Goal: Task Accomplishment & Management: Use online tool/utility

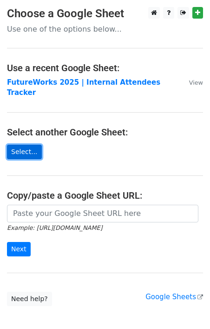
click at [34, 145] on link "Select..." at bounding box center [24, 152] width 35 height 14
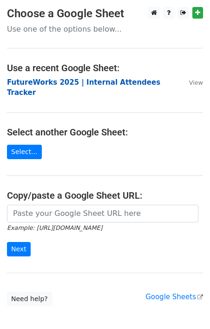
click at [100, 84] on strong "FutureWorks 2025 | Internal Attendees Tracker" at bounding box center [84, 87] width 154 height 19
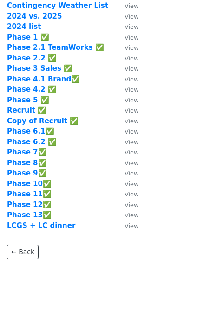
scroll to position [100, 0]
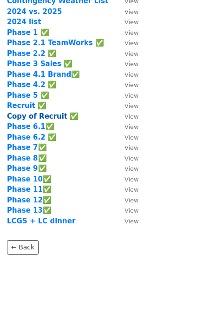
click at [51, 115] on strong "Copy of Recruit ✅" at bounding box center [43, 116] width 72 height 8
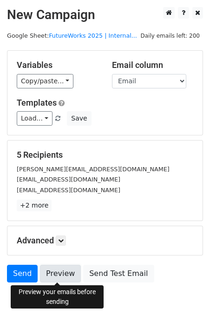
click at [65, 273] on link "Preview" at bounding box center [60, 274] width 41 height 18
click at [67, 277] on link "Preview" at bounding box center [60, 274] width 41 height 18
click at [57, 240] on h5 "Advanced" at bounding box center [105, 240] width 177 height 10
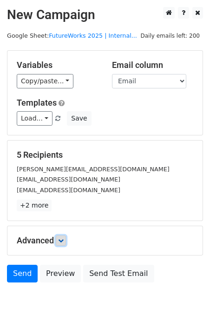
click at [59, 240] on link at bounding box center [61, 240] width 10 height 10
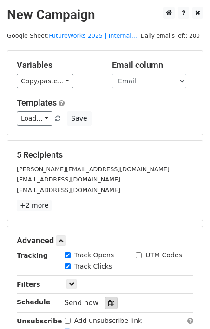
click at [108, 303] on icon at bounding box center [111, 303] width 6 height 7
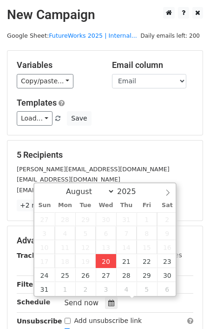
type input "2025-08-20 18:21"
type input "06"
type input "21"
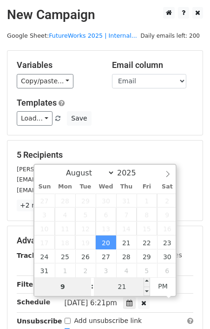
type input "9"
type input "2025-08-20 21:21"
type input "09"
click at [130, 282] on input "21" at bounding box center [122, 286] width 57 height 19
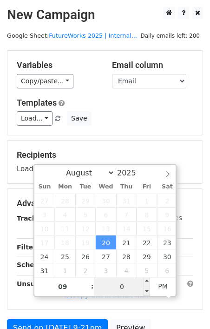
type input "00"
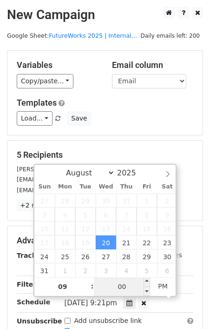
click at [136, 283] on input "00" at bounding box center [122, 286] width 57 height 19
type input "2025-08-20 21:00"
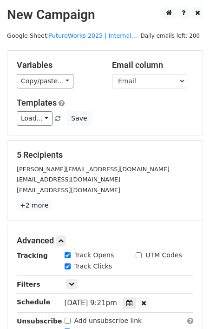
click at [163, 153] on h5 "5 Recipients" at bounding box center [105, 155] width 177 height 10
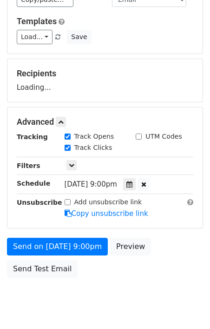
scroll to position [108, 0]
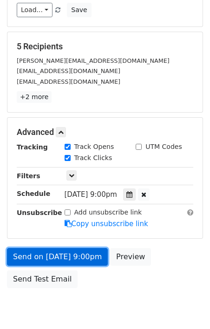
click at [84, 256] on link "Send on Aug 20 at 9:00pm" at bounding box center [57, 257] width 101 height 18
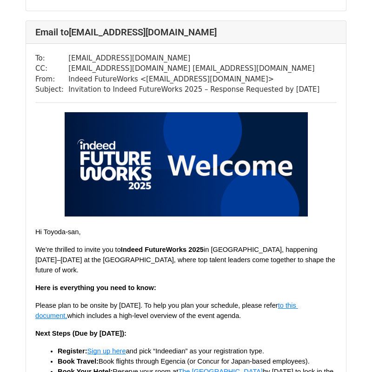
scroll to position [1910, 0]
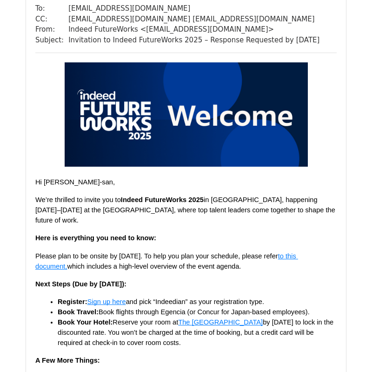
scroll to position [789, 0]
